Goal: Complete application form

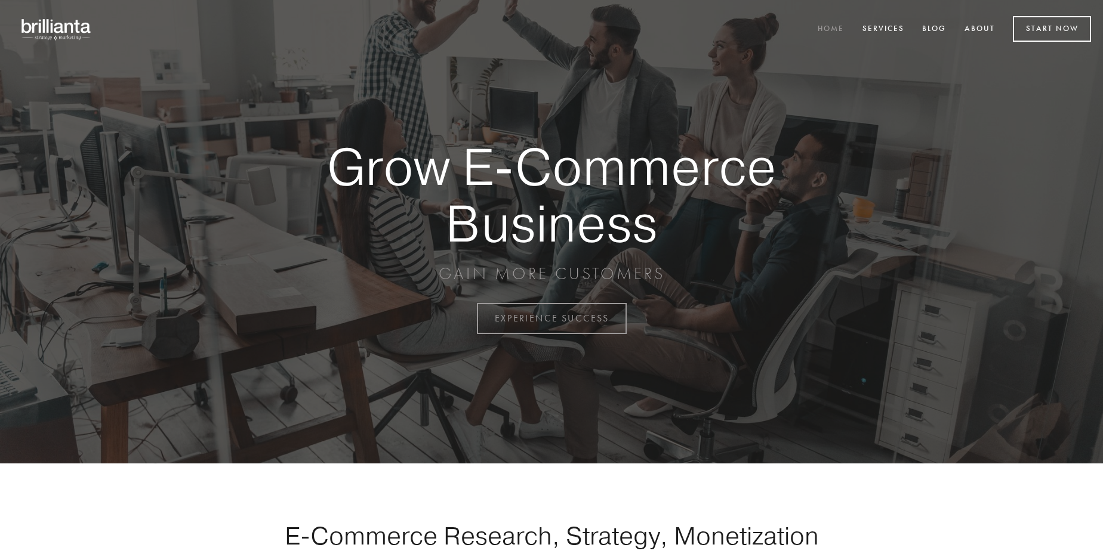
scroll to position [3129, 0]
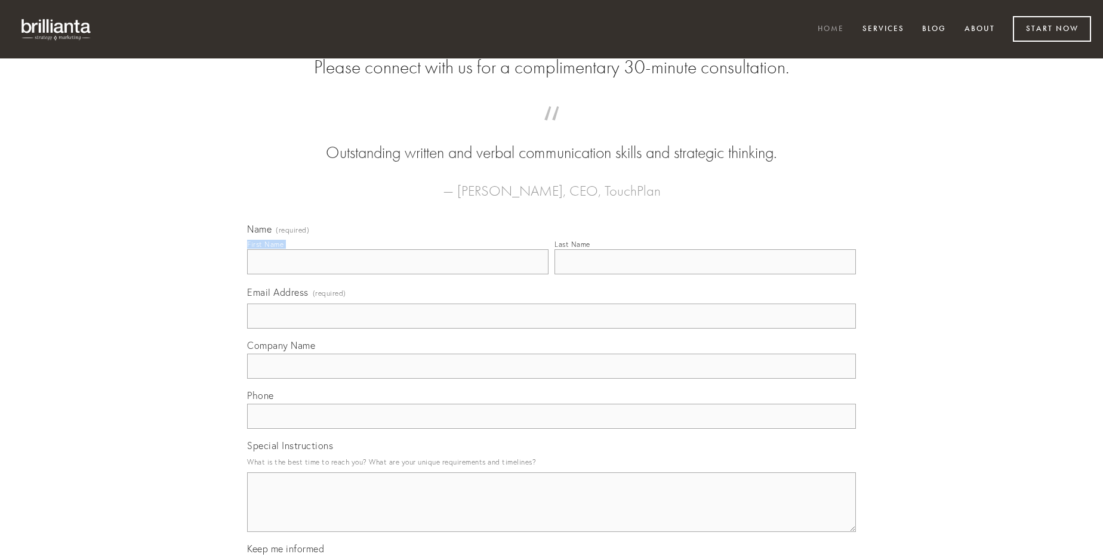
type input "[PERSON_NAME]"
click at [705, 275] on input "Last Name" at bounding box center [705, 262] width 301 height 25
type input "[PERSON_NAME]"
click at [552, 329] on input "Email Address (required)" at bounding box center [551, 316] width 609 height 25
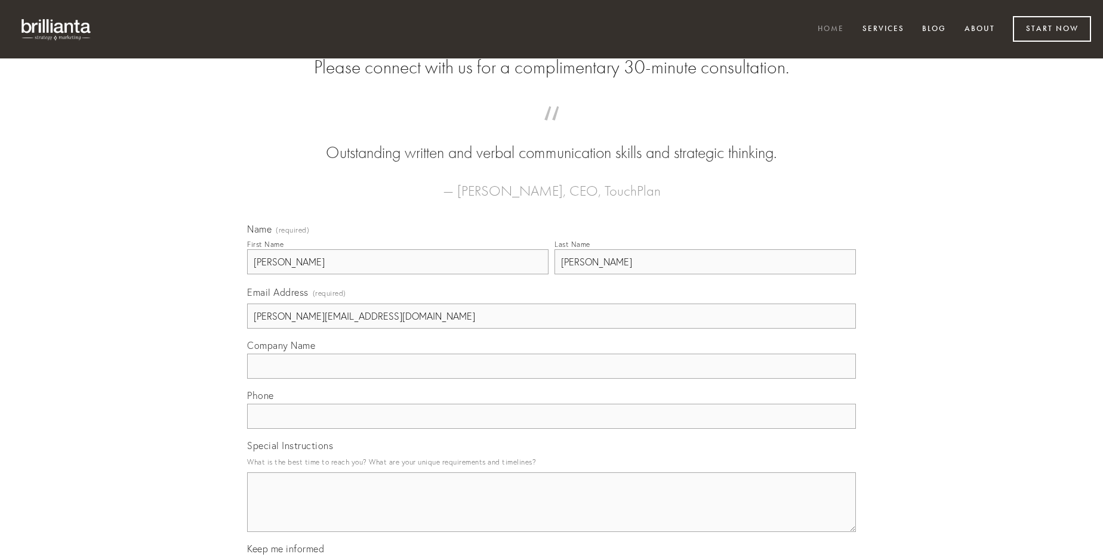
type input "[PERSON_NAME][EMAIL_ADDRESS][DOMAIN_NAME]"
click at [552, 379] on input "Company Name" at bounding box center [551, 366] width 609 height 25
type input "demulceo"
click at [552, 429] on input "text" at bounding box center [551, 416] width 609 height 25
click at [552, 513] on textarea "Special Instructions" at bounding box center [551, 503] width 609 height 60
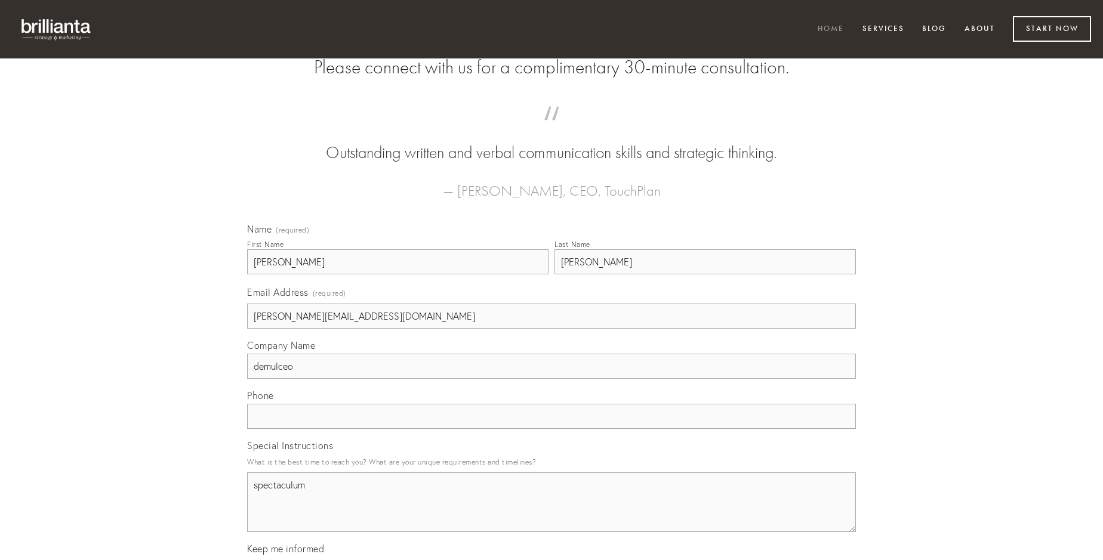
type textarea "spectaculum"
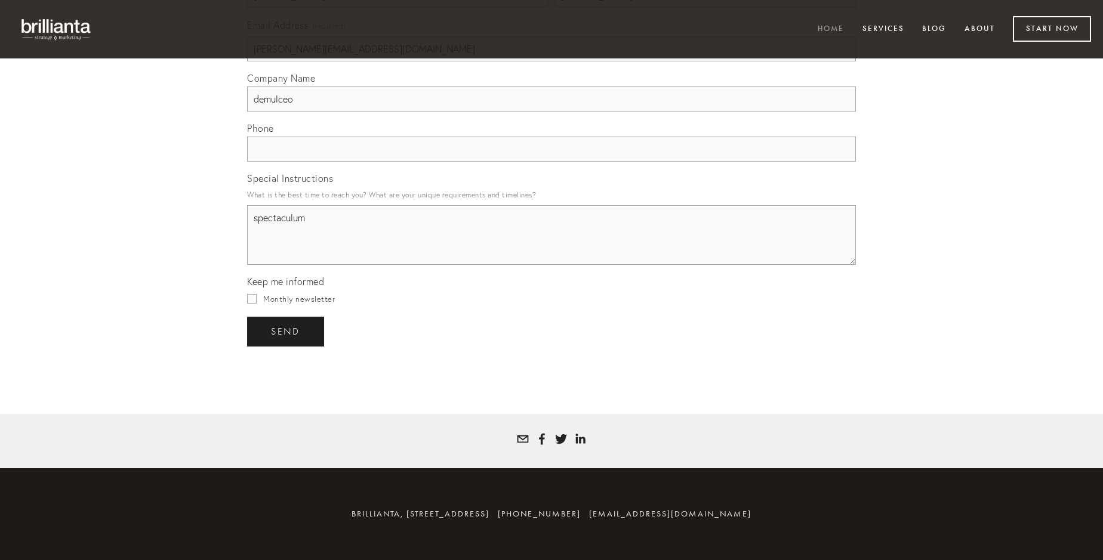
click at [287, 331] on span "send" at bounding box center [285, 332] width 29 height 11
